Goal: Transaction & Acquisition: Purchase product/service

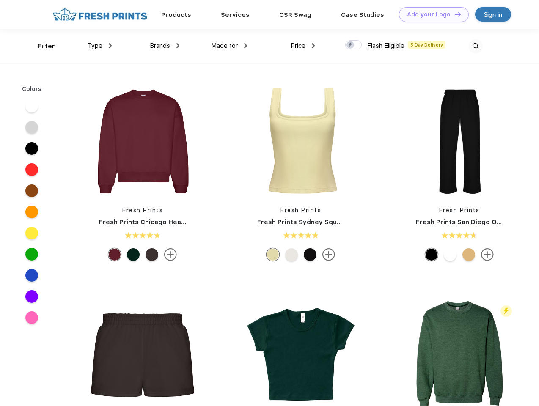
scroll to position [0, 0]
click at [430, 14] on link "Add your Logo Design Tool" at bounding box center [434, 14] width 70 height 15
click at [0, 0] on div "Design Tool" at bounding box center [0, 0] width 0 height 0
click at [454, 14] on link "Add your Logo Design Tool" at bounding box center [434, 14] width 70 height 15
click at [41, 46] on div "Filter" at bounding box center [46, 46] width 17 height 10
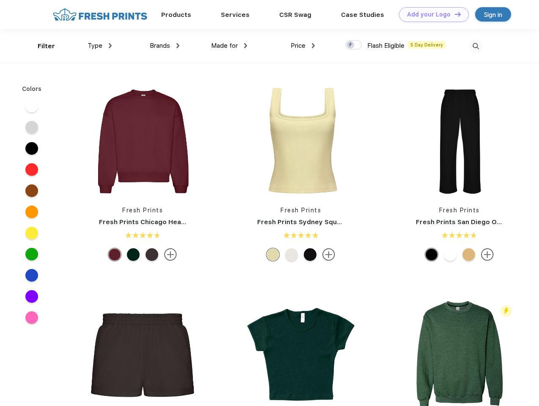
click at [100, 46] on span "Type" at bounding box center [95, 46] width 15 height 8
click at [164, 46] on span "Brands" at bounding box center [160, 46] width 20 height 8
click at [229, 46] on span "Made for" at bounding box center [224, 46] width 27 height 8
click at [303, 46] on span "Price" at bounding box center [297, 46] width 15 height 8
click at [353, 45] on div at bounding box center [353, 44] width 16 height 9
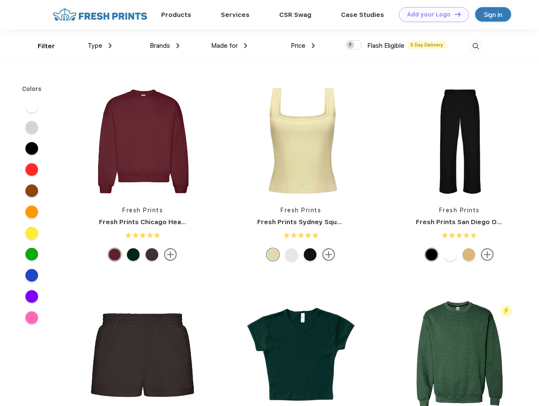
click at [351, 45] on input "checkbox" at bounding box center [347, 42] width 5 height 5
click at [475, 46] on img at bounding box center [476, 46] width 14 height 14
